Goal: Task Accomplishment & Management: Manage account settings

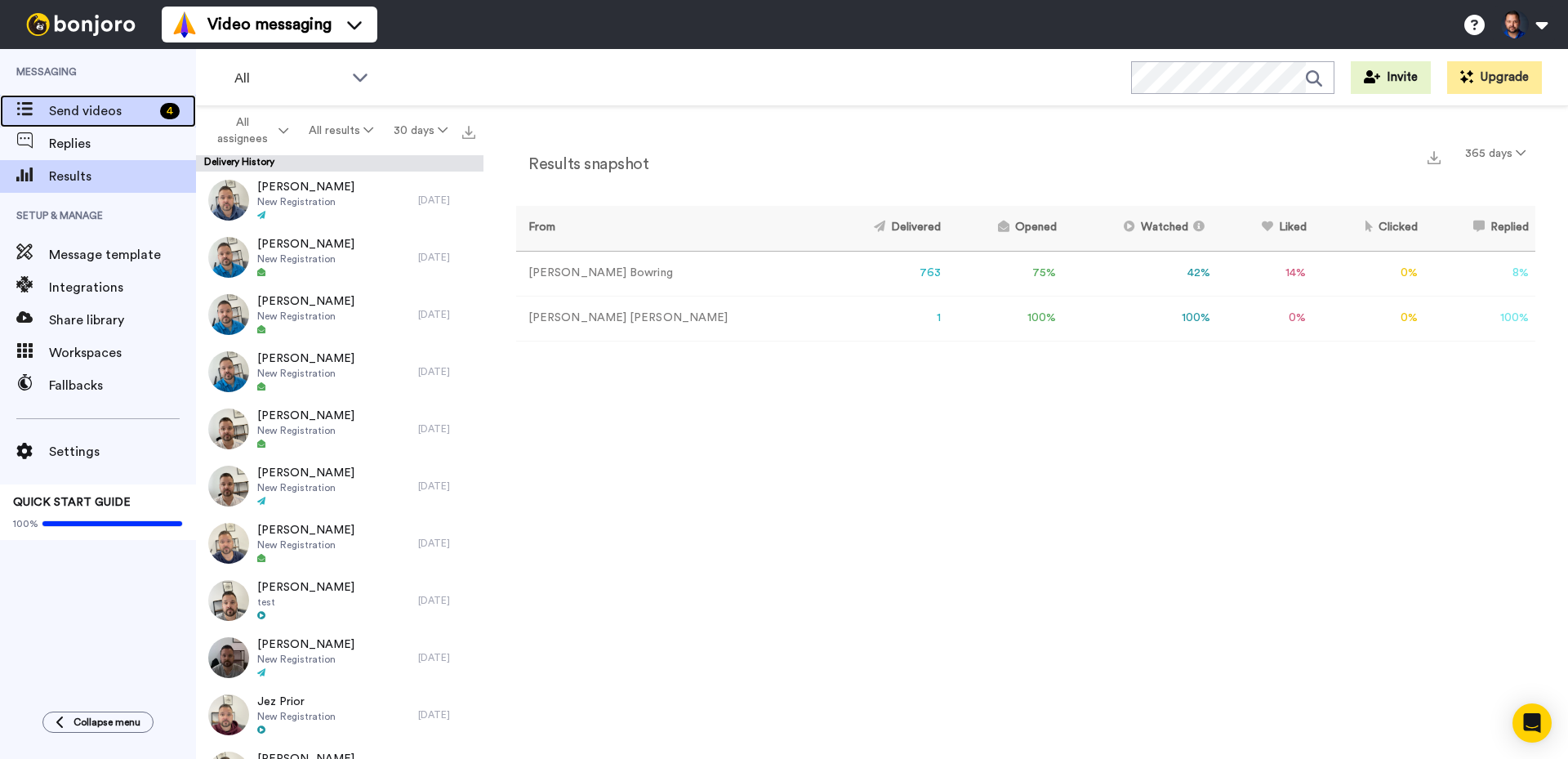
click at [74, 113] on span "Send videos" at bounding box center [101, 111] width 104 height 19
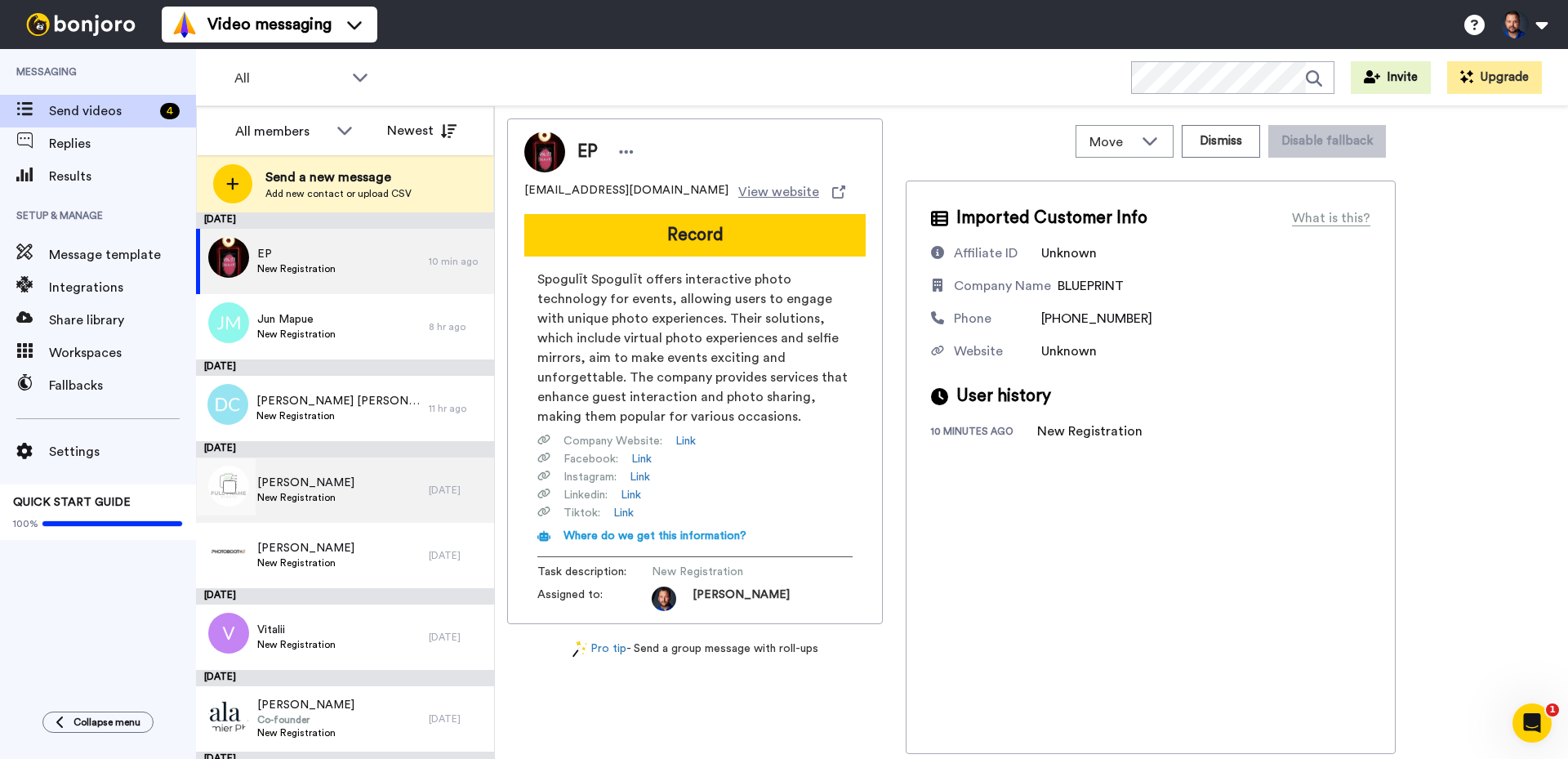
click at [386, 490] on div "Luke Harrison New Registration" at bounding box center [312, 490] width 233 height 65
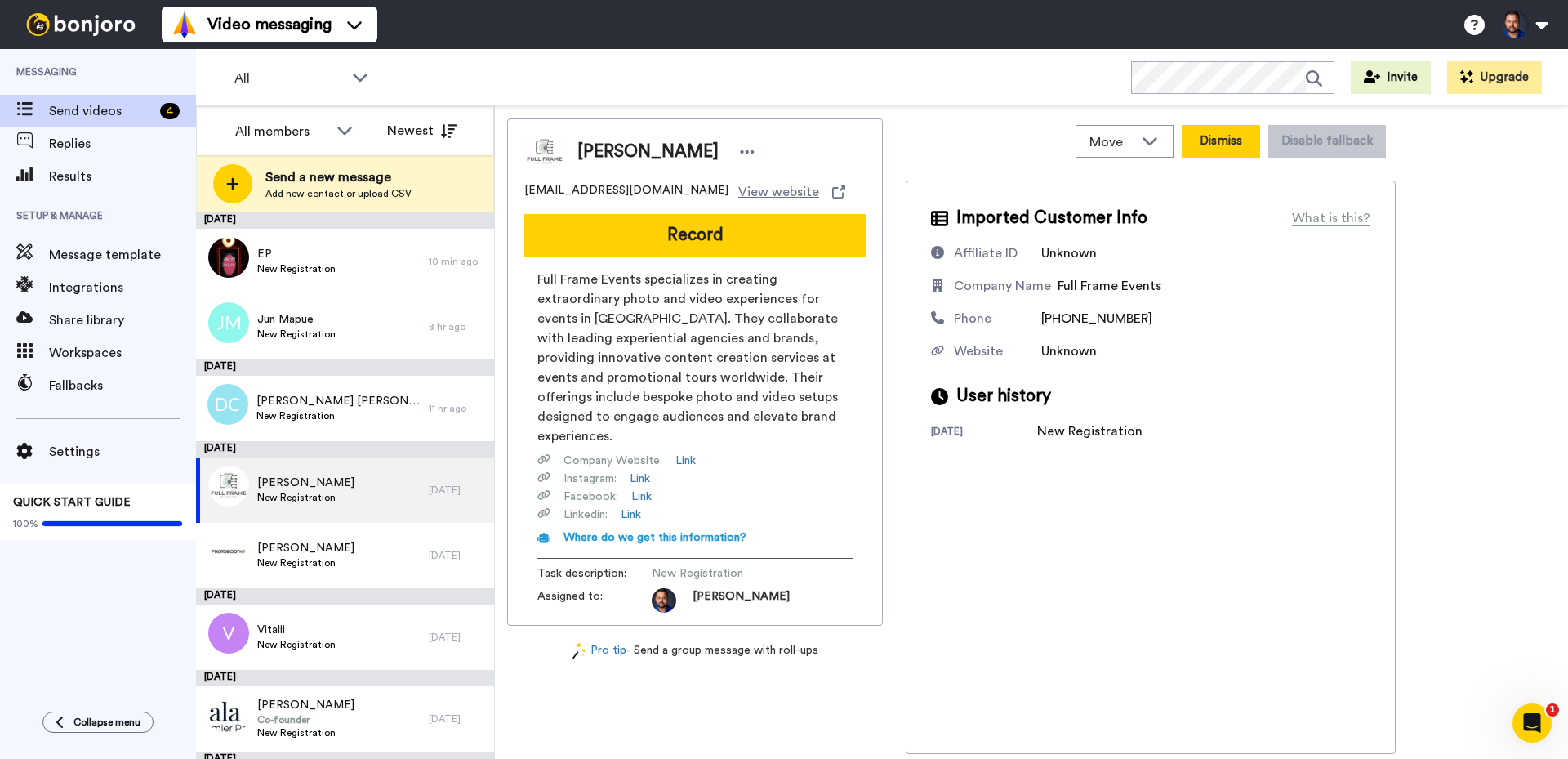
click at [1221, 145] on button "Dismiss" at bounding box center [1220, 141] width 79 height 33
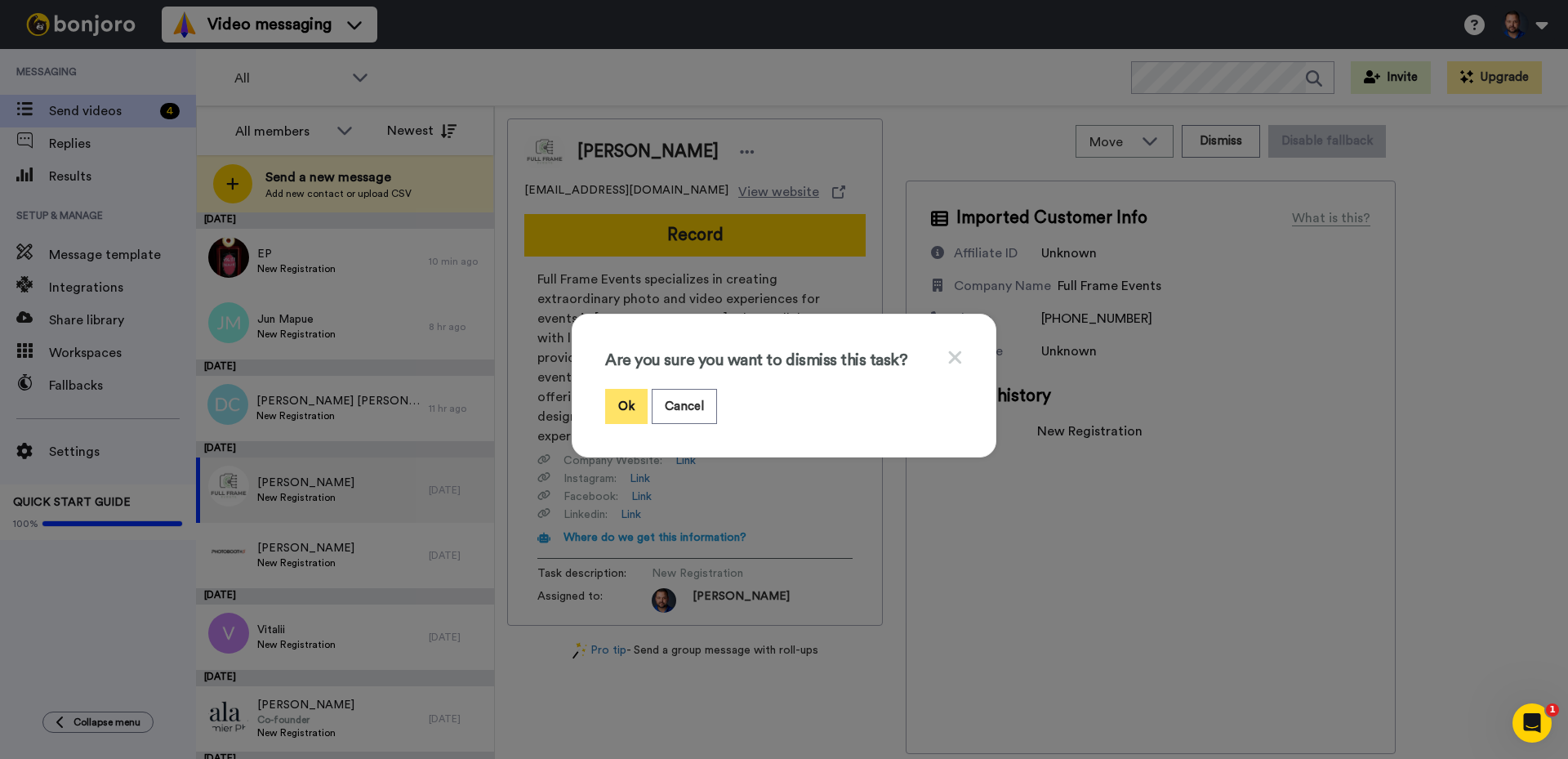
click at [626, 393] on button "Ok" at bounding box center [626, 407] width 42 height 35
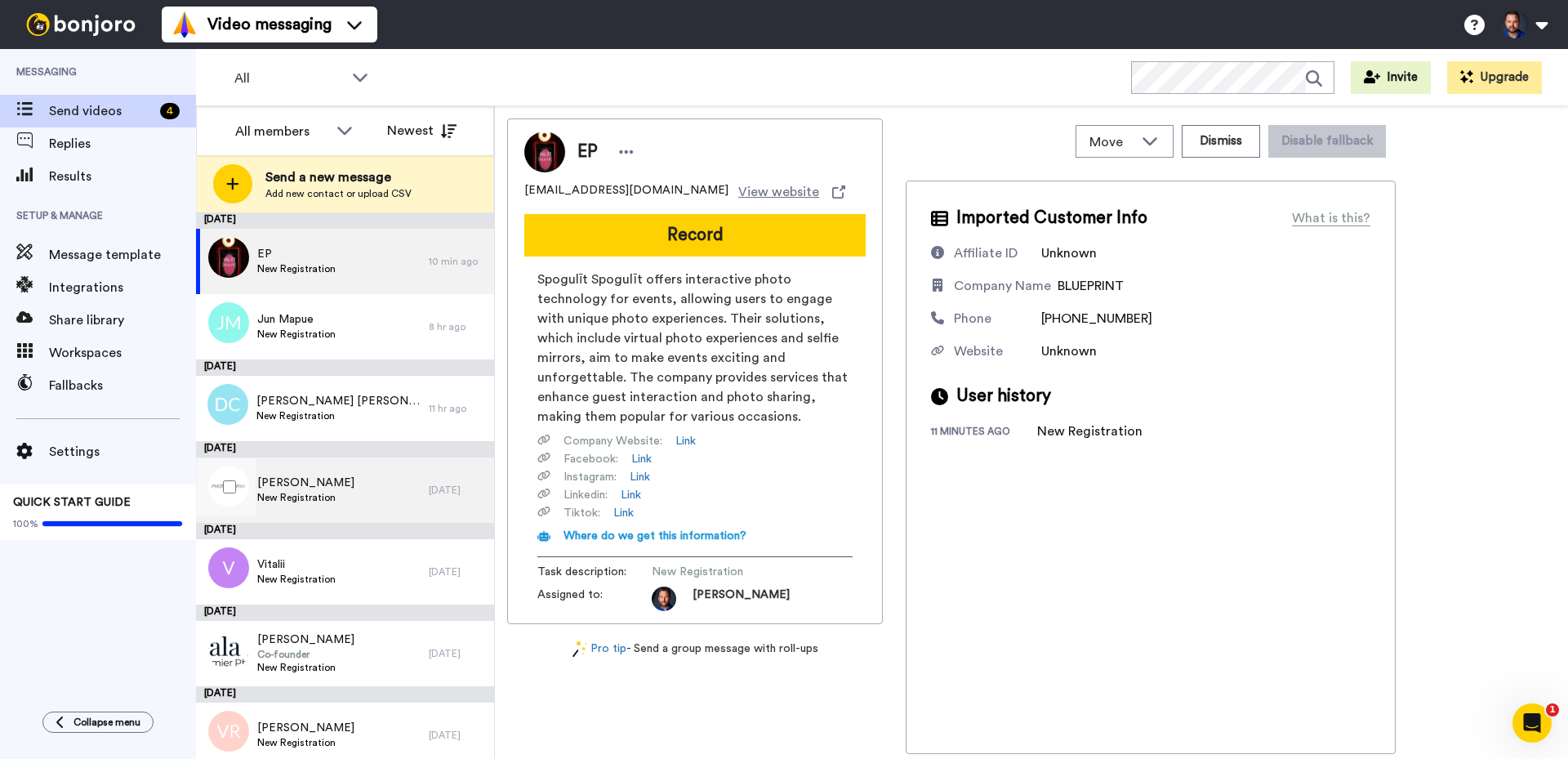
click at [327, 494] on span "New Registration" at bounding box center [306, 497] width 97 height 13
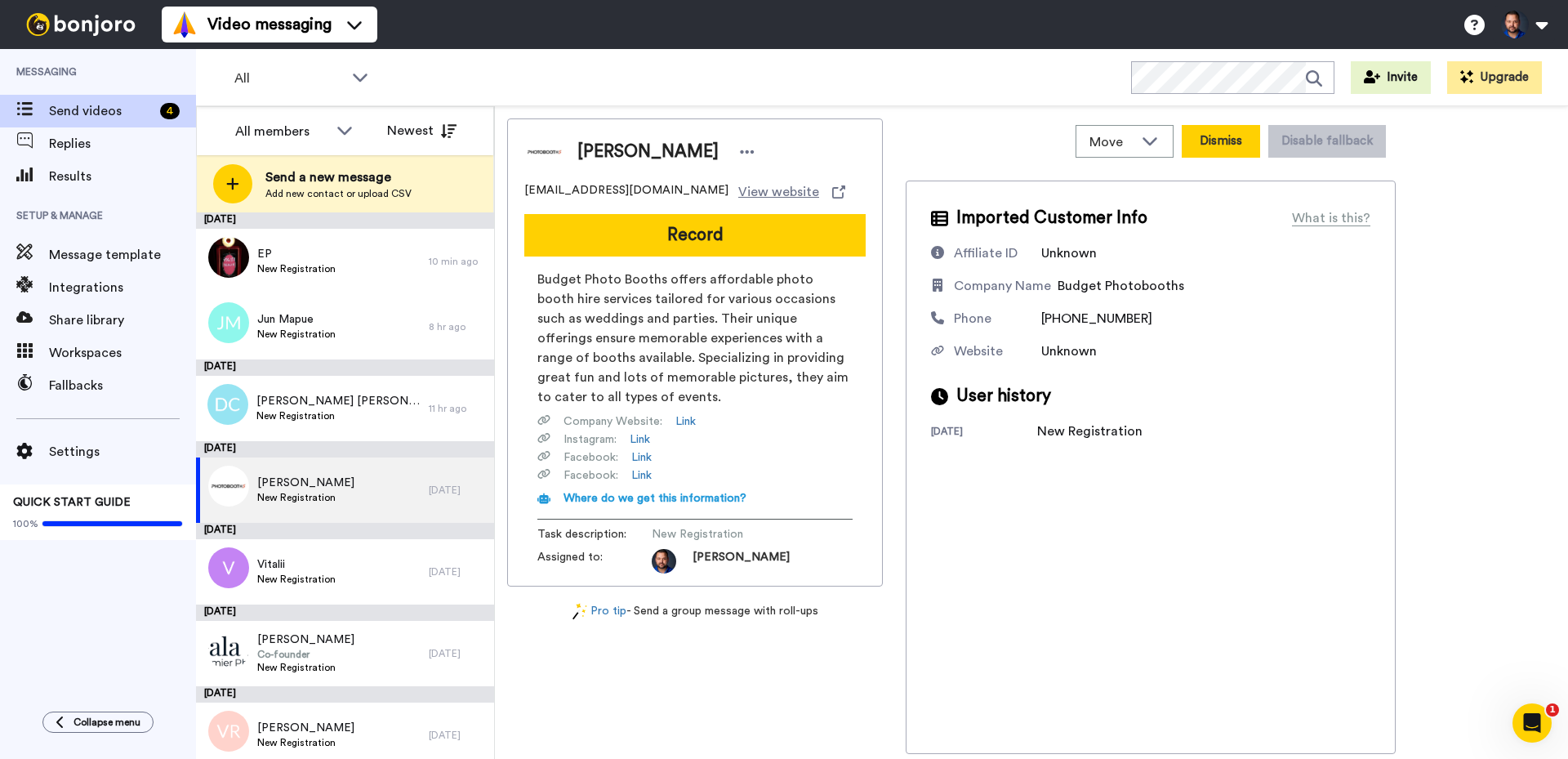
click at [1220, 150] on button "Dismiss" at bounding box center [1220, 141] width 79 height 33
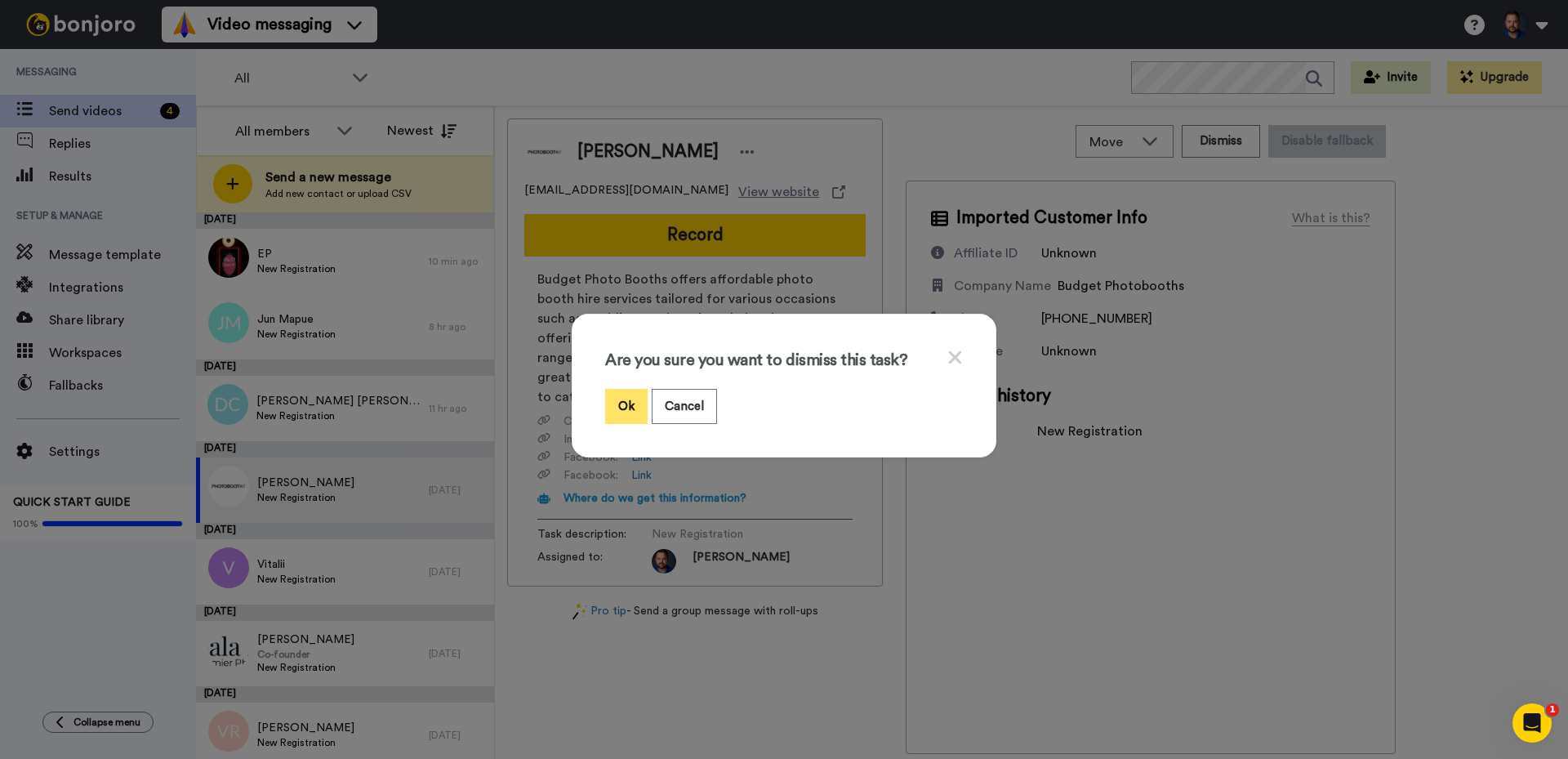
click at [627, 398] on button "Ok" at bounding box center [626, 407] width 42 height 35
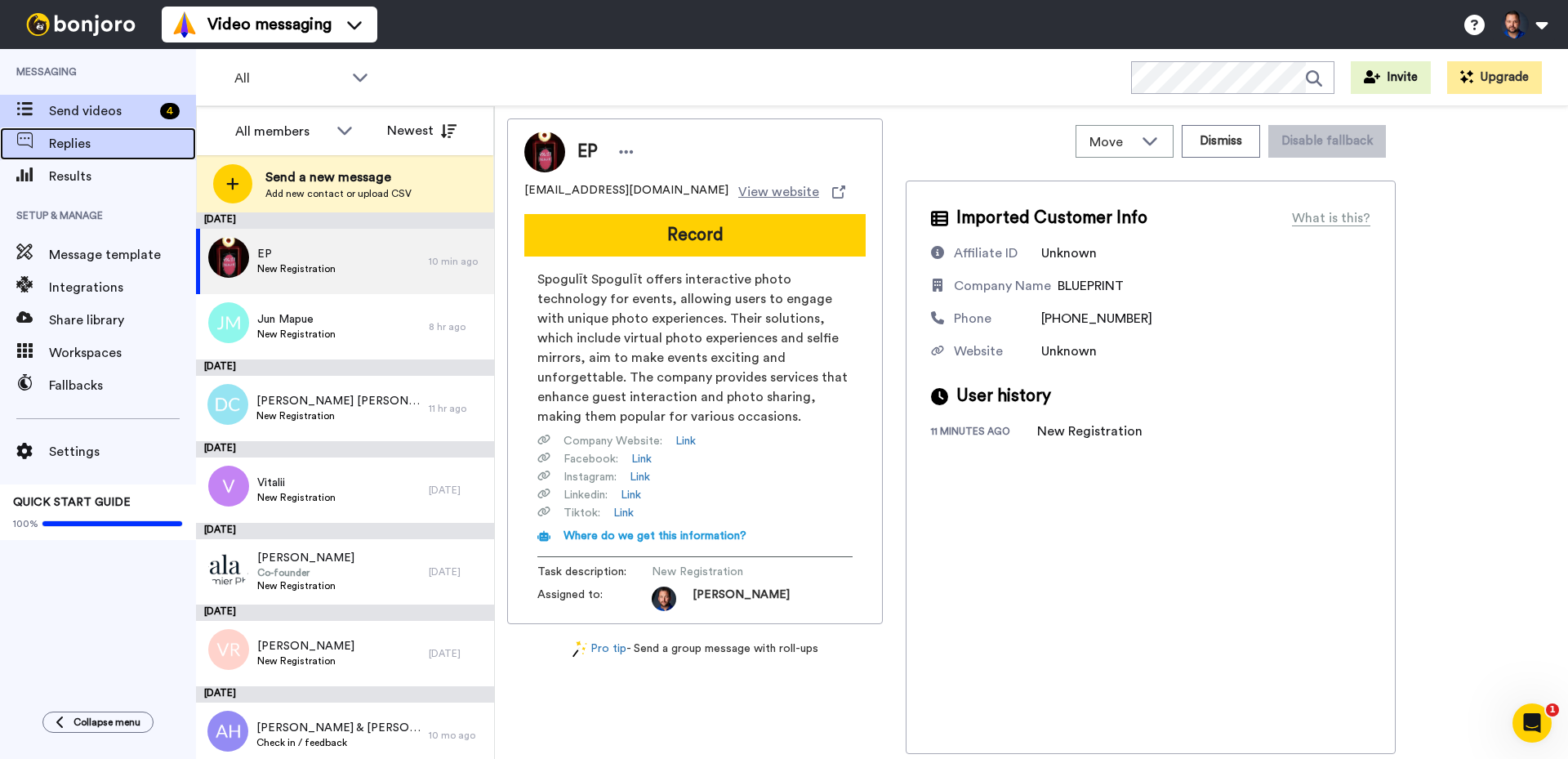
click at [96, 153] on span "Replies" at bounding box center [122, 143] width 147 height 19
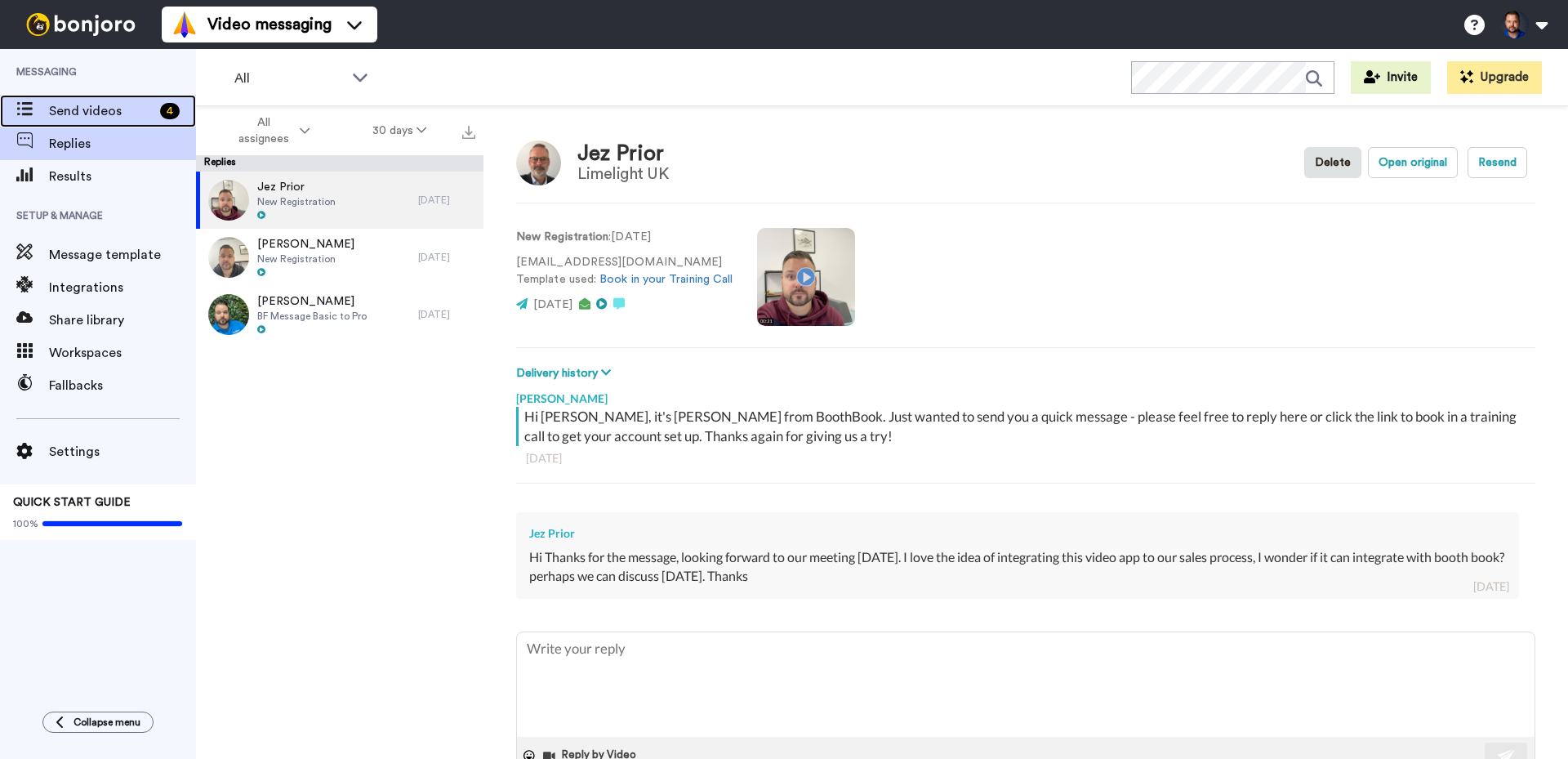
click at [67, 112] on span "Send videos" at bounding box center [101, 111] width 104 height 19
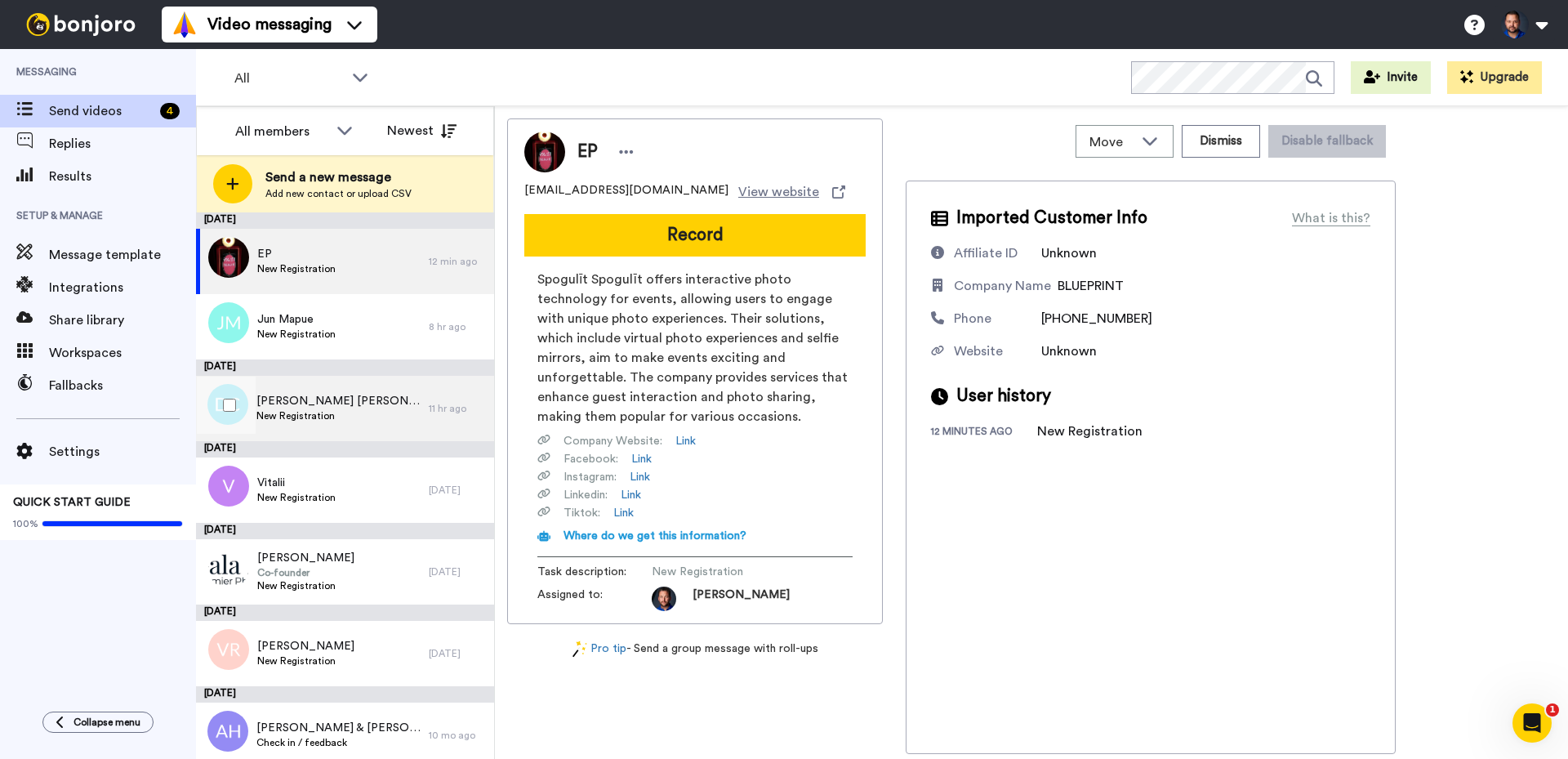
click at [347, 414] on div "[PERSON_NAME] [PERSON_NAME] New Registration" at bounding box center [312, 409] width 233 height 65
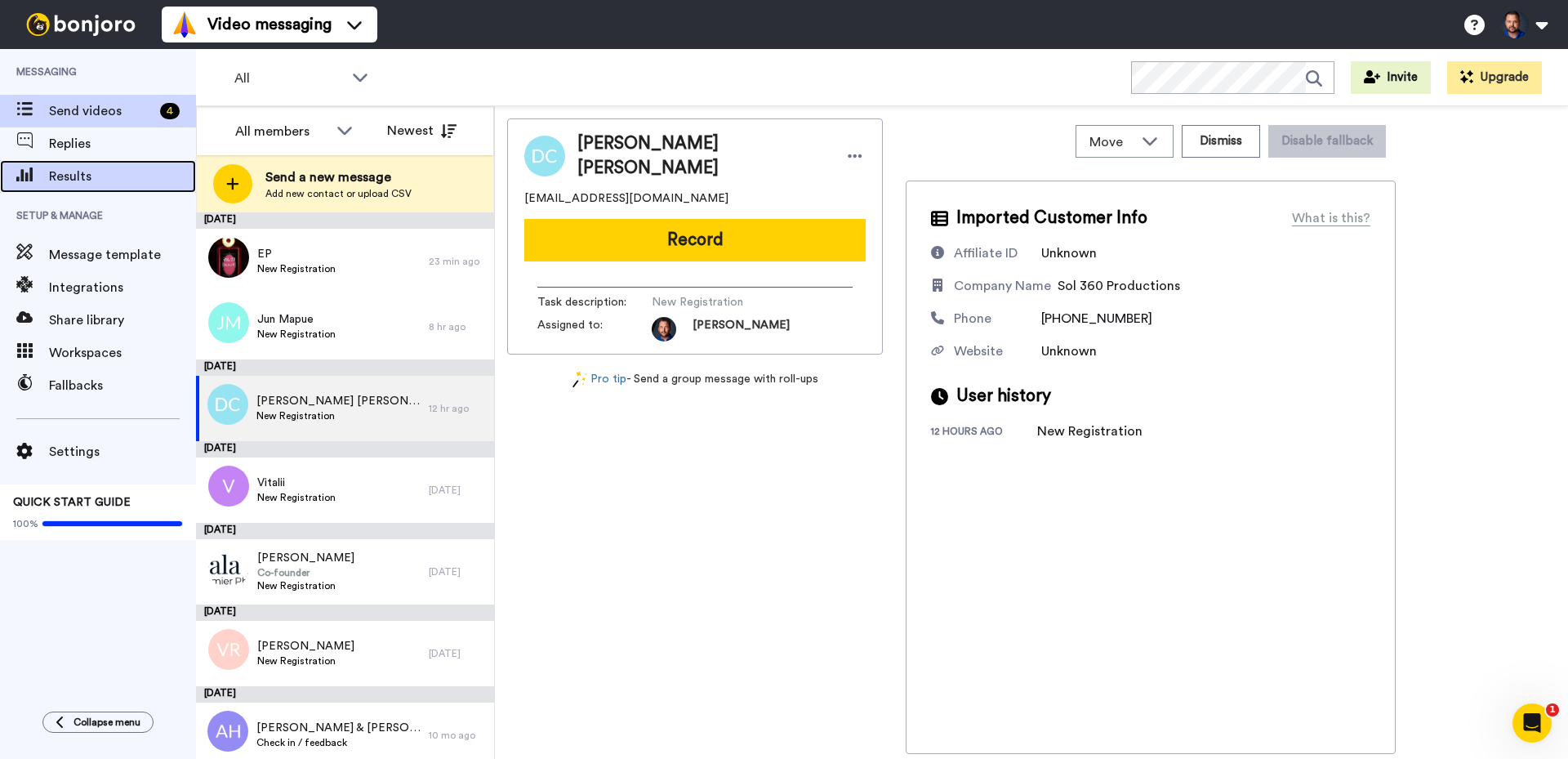
click at [85, 177] on span "Results" at bounding box center [122, 176] width 147 height 19
